Goal: Task Accomplishment & Management: Manage account settings

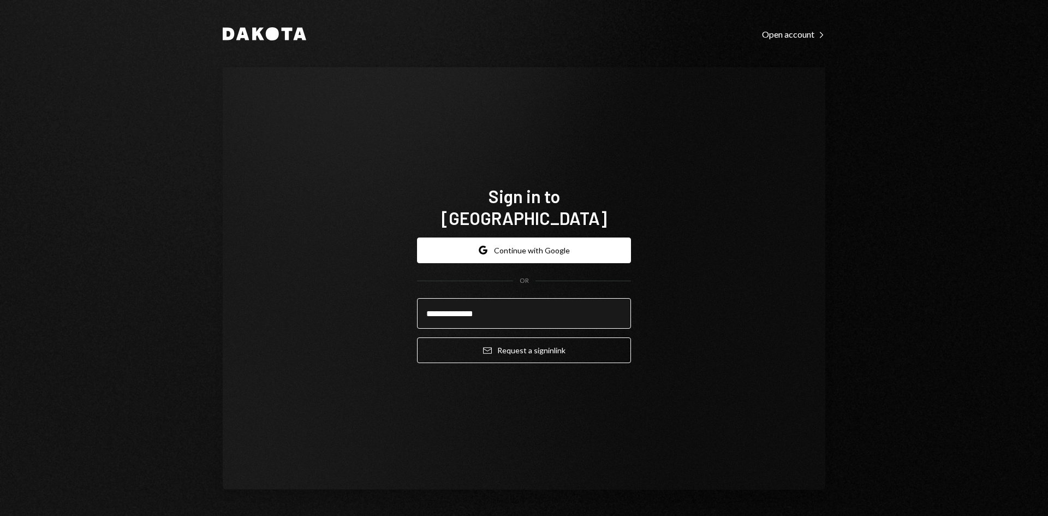
type input "**********"
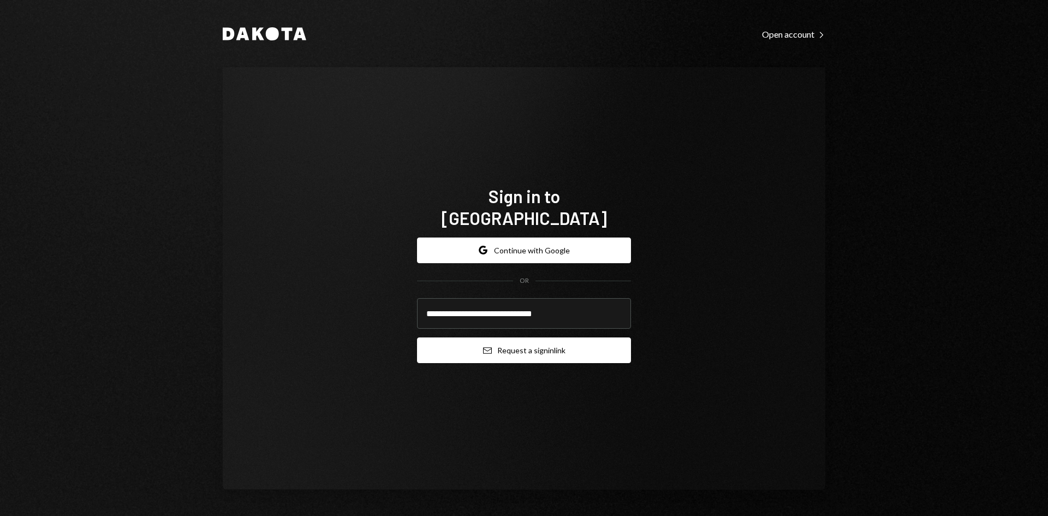
click at [555, 348] on button "Email Request a sign in link" at bounding box center [524, 350] width 214 height 26
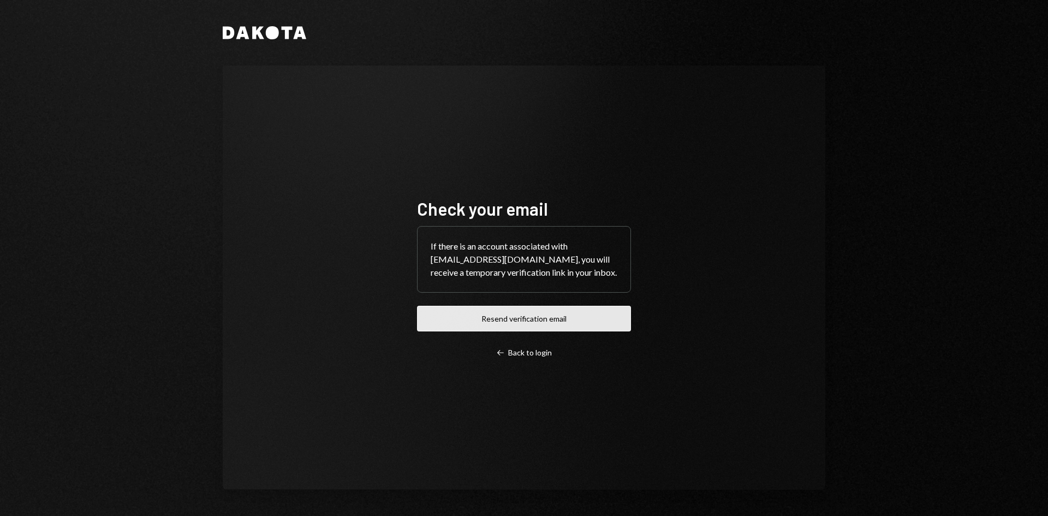
click at [491, 329] on button "Resend verification email" at bounding box center [524, 319] width 214 height 26
